Goal: Find specific page/section: Find specific page/section

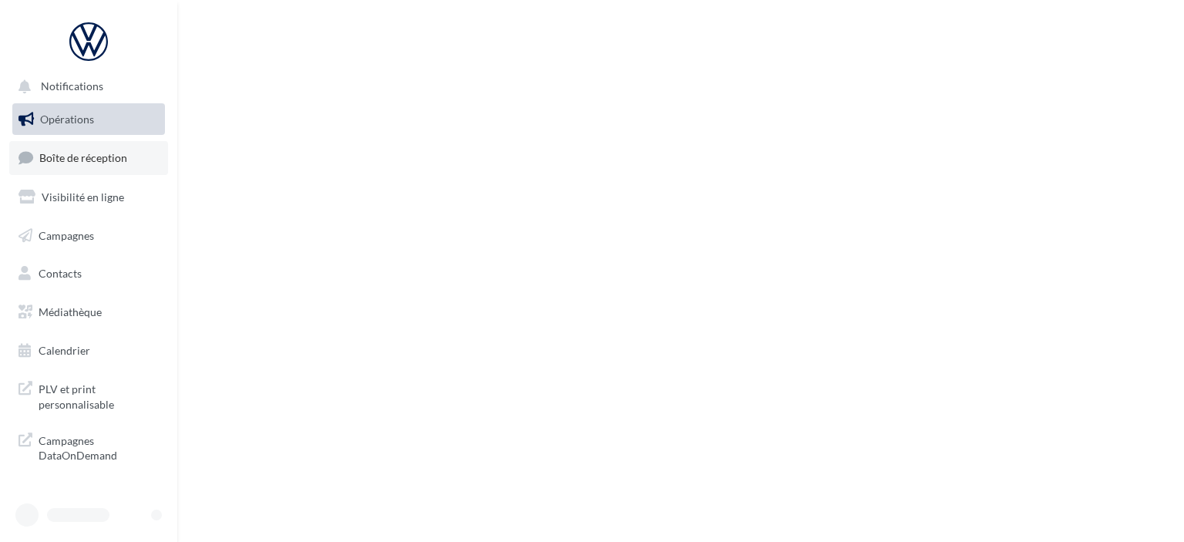
click at [102, 155] on span "Boîte de réception" at bounding box center [83, 157] width 88 height 13
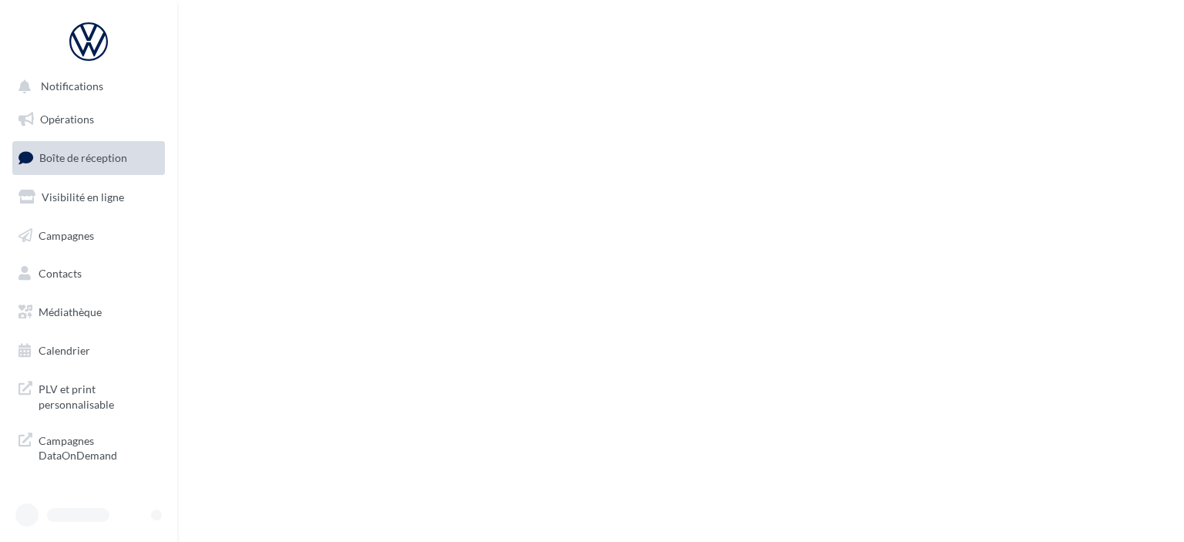
click at [62, 163] on span "Boîte de réception" at bounding box center [83, 157] width 88 height 13
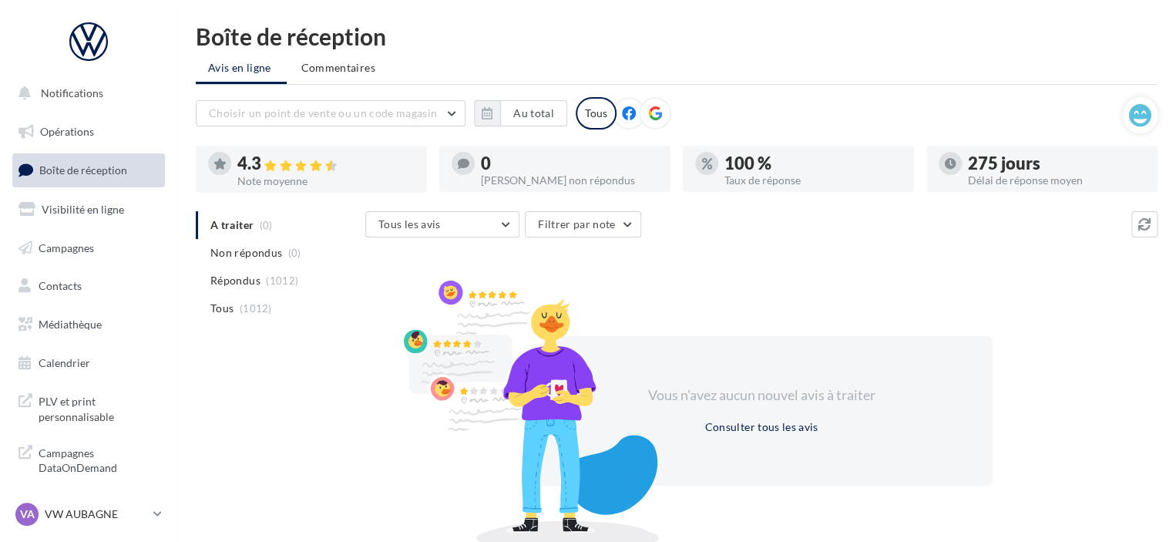
click at [89, 169] on span "Boîte de réception" at bounding box center [83, 169] width 88 height 13
click at [71, 511] on p "VW AUBAGNE" at bounding box center [96, 514] width 103 height 15
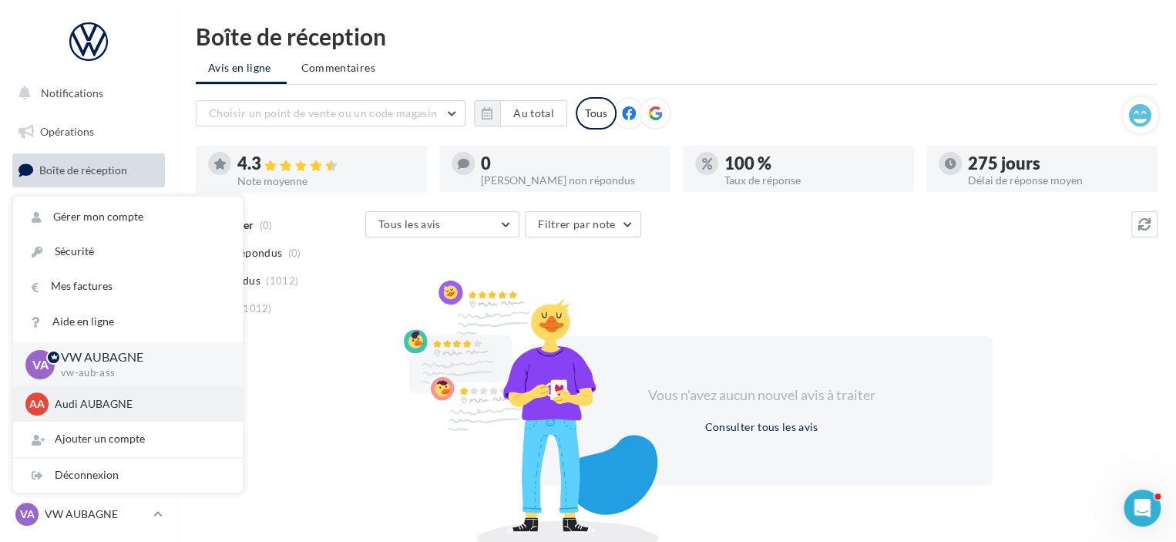
click at [115, 403] on p "Audi AUBAGNE" at bounding box center [140, 403] width 170 height 15
